Goal: Task Accomplishment & Management: Use online tool/utility

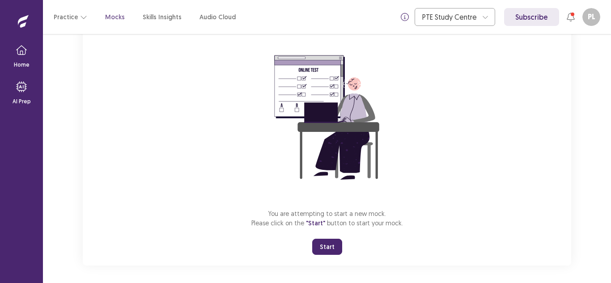
scroll to position [71, 0]
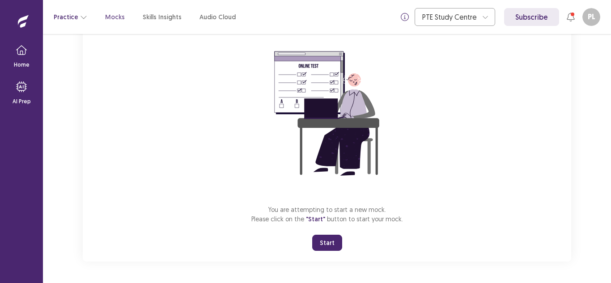
click at [63, 19] on button "Practice" at bounding box center [71, 17] width 34 height 16
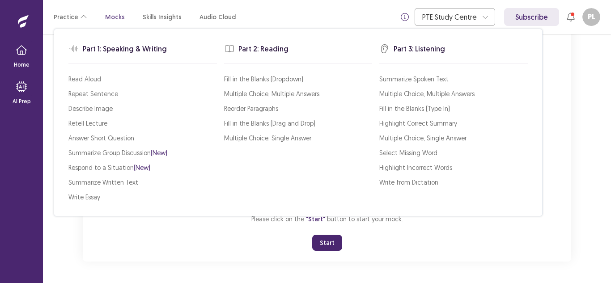
click at [88, 205] on div "Part 1: Speaking & Writing Read Aloud Repeat Sentence Describe Image Retell Lec…" at bounding box center [298, 122] width 488 height 187
click at [85, 196] on p "Write Essay" at bounding box center [84, 196] width 32 height 9
